Goal: Information Seeking & Learning: Check status

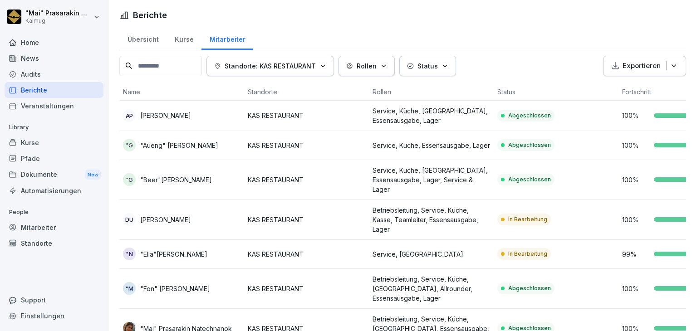
click at [145, 37] on div "Übersicht" at bounding box center [142, 38] width 47 height 23
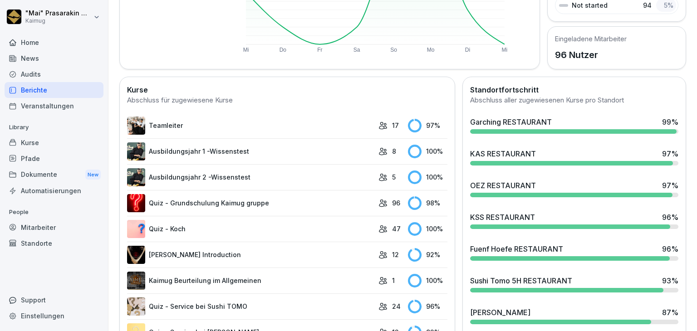
scroll to position [187, 0]
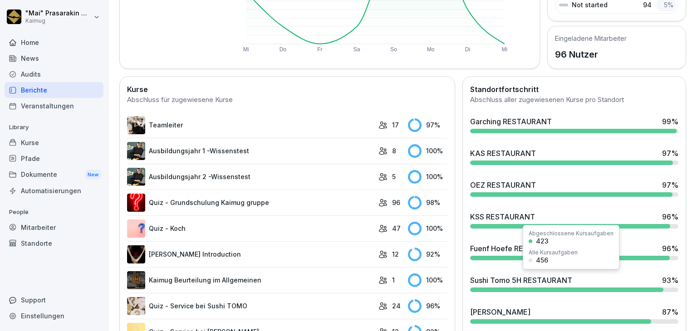
click at [596, 282] on div "Sushi Tomo 5H RESTAURANT 93 %" at bounding box center [574, 280] width 208 height 11
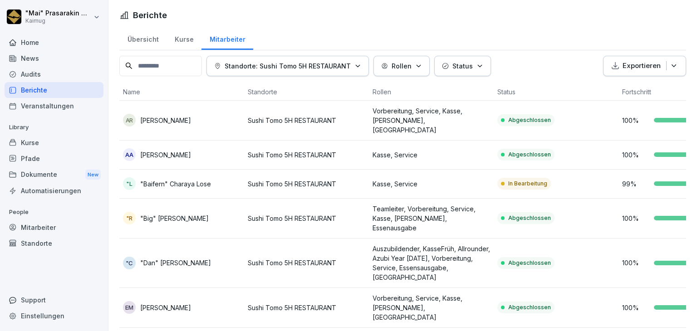
click at [150, 36] on div "Übersicht" at bounding box center [142, 38] width 47 height 23
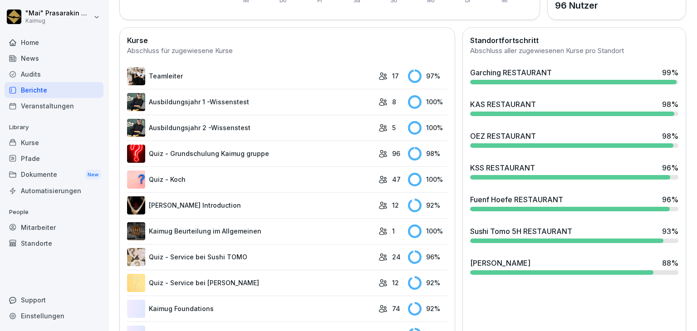
scroll to position [248, 0]
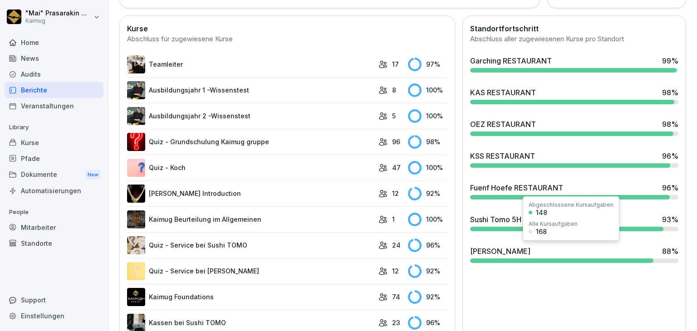
click at [497, 259] on div at bounding box center [562, 261] width 184 height 5
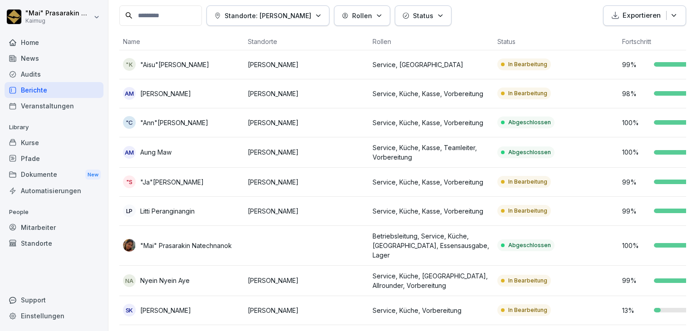
scroll to position [53, 0]
